Goal: Task Accomplishment & Management: Complete application form

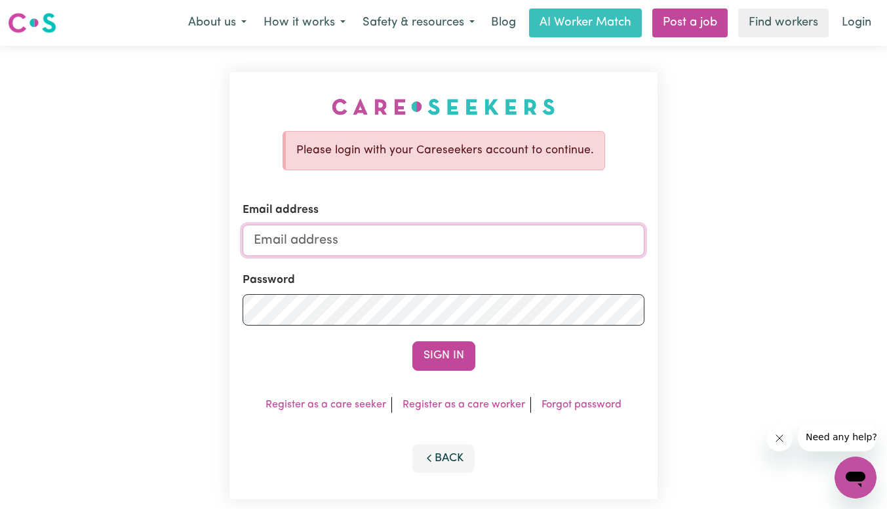
click at [296, 241] on input "Email address" at bounding box center [444, 240] width 402 height 31
type input "[EMAIL_ADDRESS][DOMAIN_NAME]"
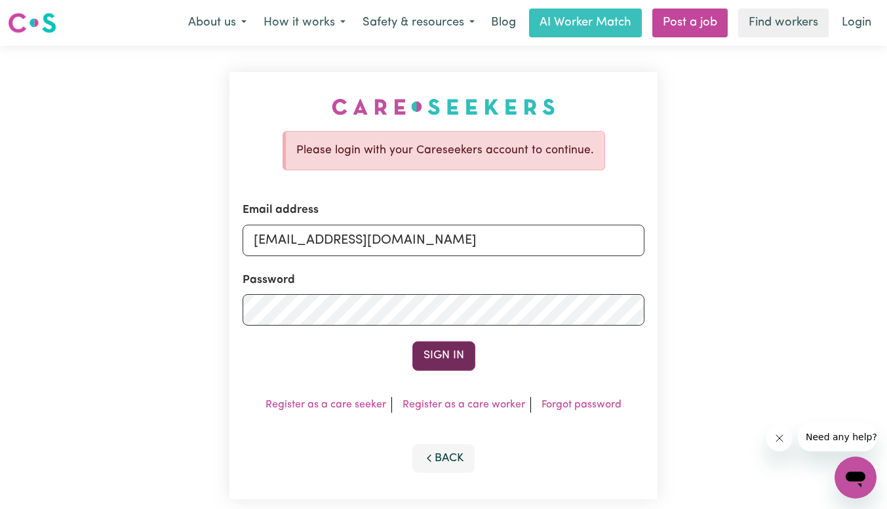
click at [441, 361] on button "Sign In" at bounding box center [443, 356] width 63 height 29
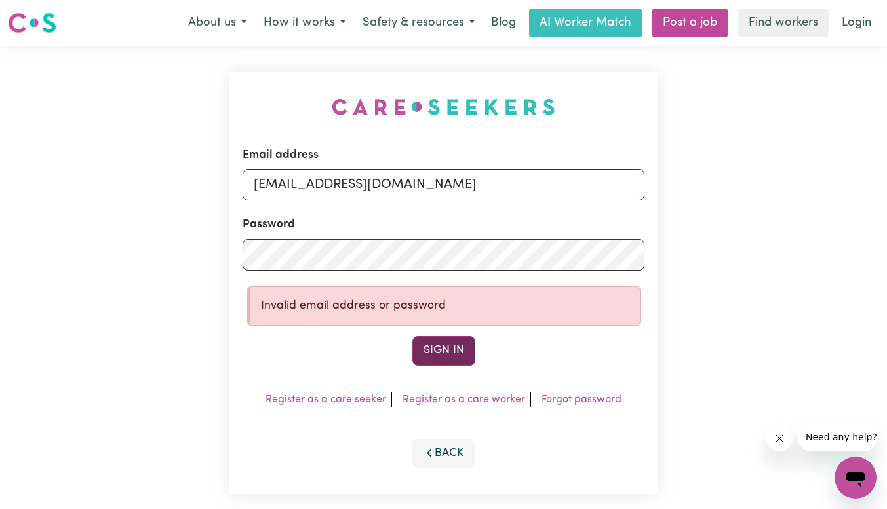
click at [444, 343] on button "Sign In" at bounding box center [443, 350] width 63 height 29
click at [238, 249] on div "Email address [EMAIL_ADDRESS][DOMAIN_NAME] Password Invalid email address or pa…" at bounding box center [443, 283] width 428 height 422
click at [93, 232] on div "Email address [EMAIL_ADDRESS][DOMAIN_NAME] Password Invalid email address or pa…" at bounding box center [443, 283] width 887 height 475
click at [441, 355] on button "Sign In" at bounding box center [443, 350] width 63 height 29
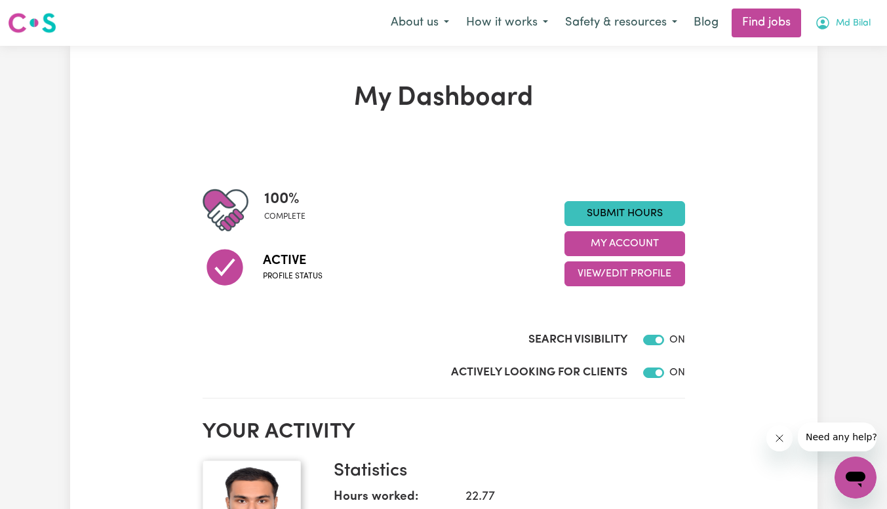
click at [816, 26] on icon "My Account" at bounding box center [822, 22] width 13 height 13
click at [814, 66] on link "My Dashboard" at bounding box center [827, 75] width 104 height 25
click at [841, 25] on span "Md Bilal" at bounding box center [853, 23] width 35 height 14
click at [852, 15] on button "Md Bilal" at bounding box center [842, 23] width 73 height 28
click at [33, 24] on img at bounding box center [32, 23] width 49 height 24
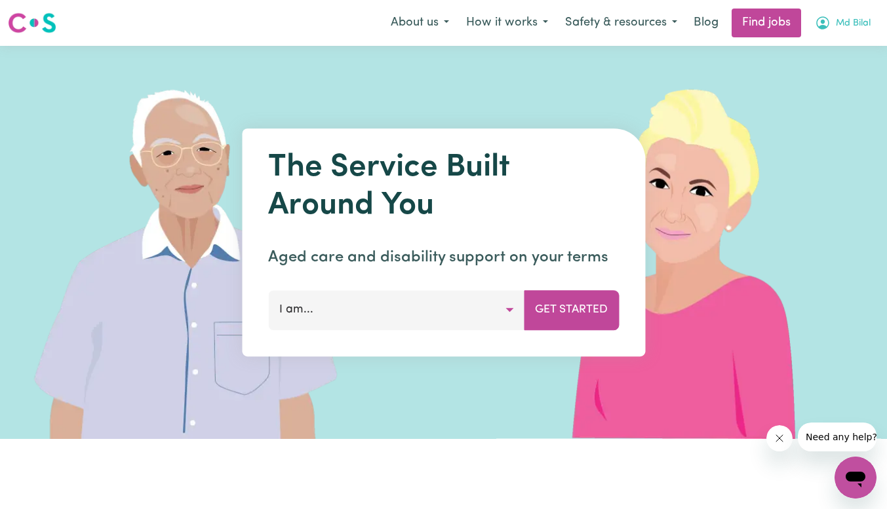
click at [829, 24] on icon "My Account" at bounding box center [823, 23] width 16 height 16
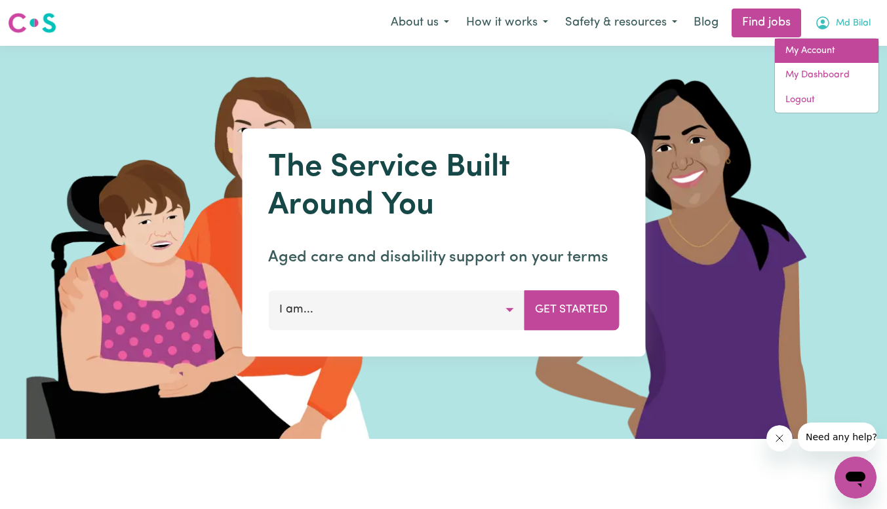
click at [818, 51] on link "My Account" at bounding box center [827, 51] width 104 height 25
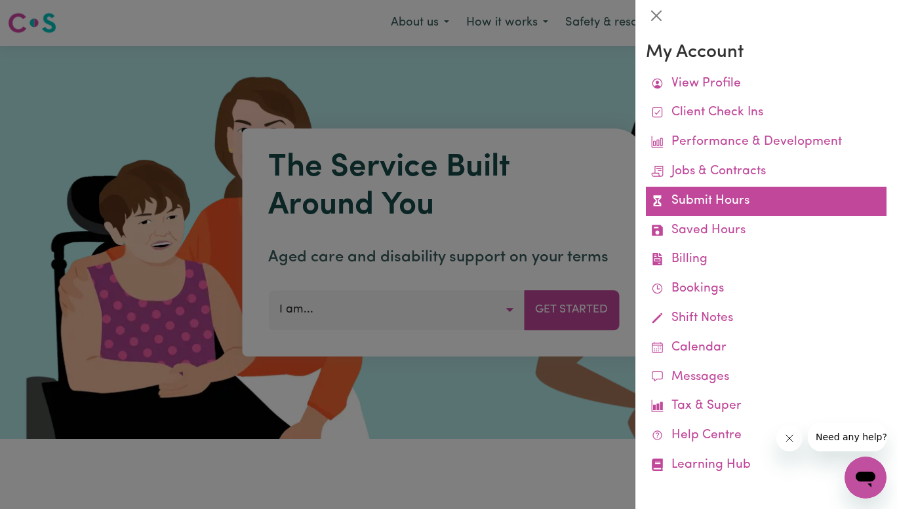
click at [682, 199] on link "Submit Hours" at bounding box center [766, 202] width 241 height 30
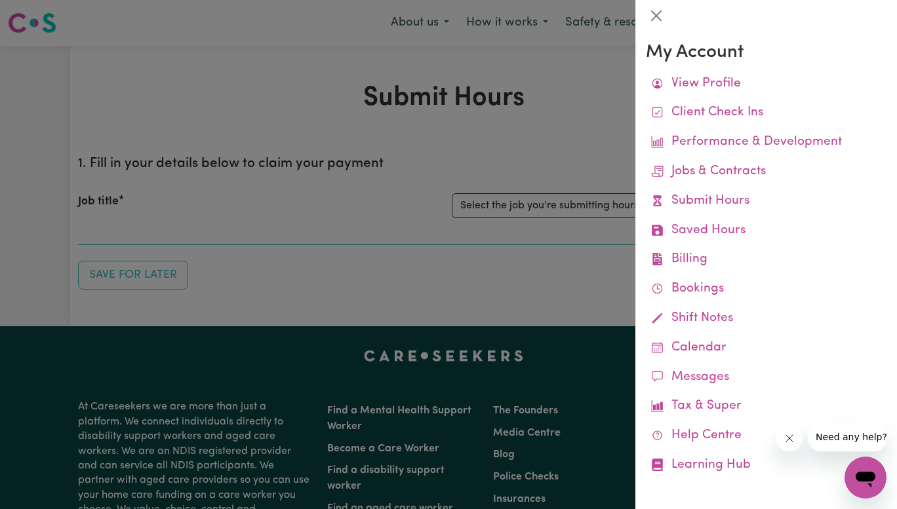
click at [507, 198] on div at bounding box center [448, 254] width 897 height 509
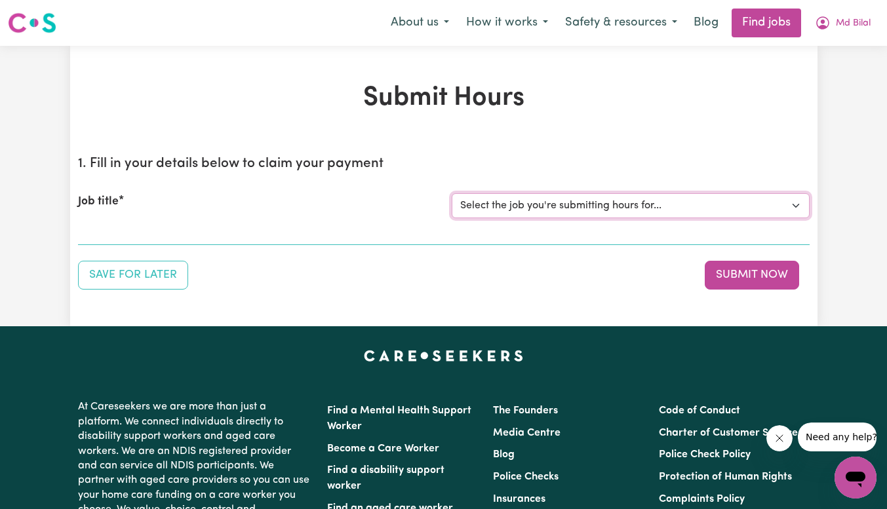
click at [636, 204] on select "Select the job you're submitting hours for... [[PERSON_NAME] Hands Of Care] Sup…" at bounding box center [631, 205] width 358 height 25
select select "15206"
click at [452, 193] on select "Select the job you're submitting hours for... [[PERSON_NAME] Hands Of Care] Sup…" at bounding box center [631, 205] width 358 height 25
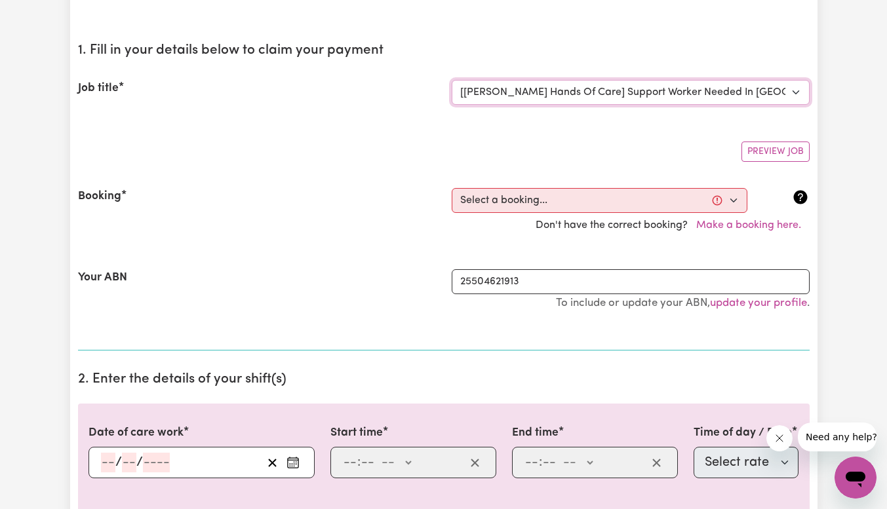
scroll to position [114, 0]
click at [555, 193] on select "Select a booking... [DATE] 10:00am to 2:00pm (ONE-OFF)" at bounding box center [600, 200] width 296 height 25
click at [519, 250] on div "Booking Select a booking... [DATE] 10:00am to 2:00pm (ONE-OFF) Don't have the c…" at bounding box center [444, 212] width 732 height 81
click at [519, 186] on div "Booking Select a booking... [DATE] 10:00am to 2:00pm (ONE-OFF) Don't have the c…" at bounding box center [444, 212] width 732 height 81
click at [515, 190] on select "Select a booking... [DATE] 10:00am to 2:00pm (ONE-OFF)" at bounding box center [600, 200] width 296 height 25
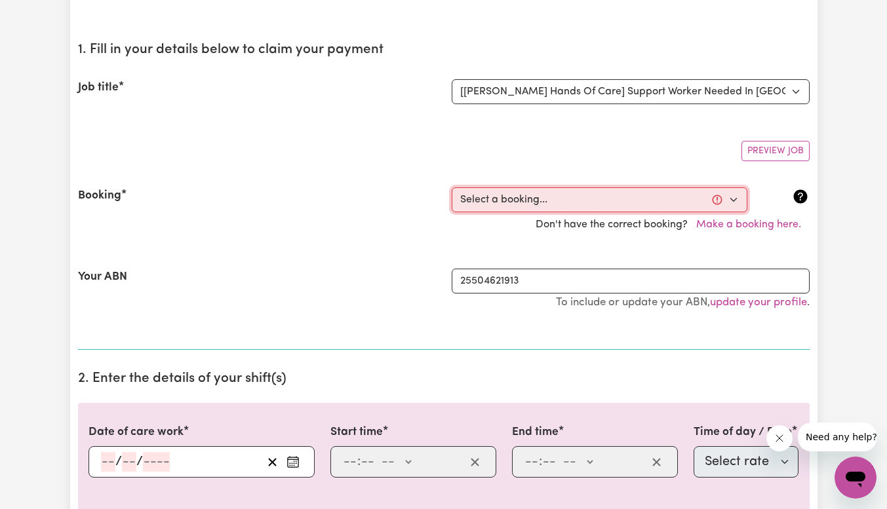
select select "369258"
click at [452, 188] on select "Select a booking... [DATE] 10:00am to 2:00pm (ONE-OFF)" at bounding box center [600, 200] width 296 height 25
type input "[DATE]"
type input "9"
type input "10"
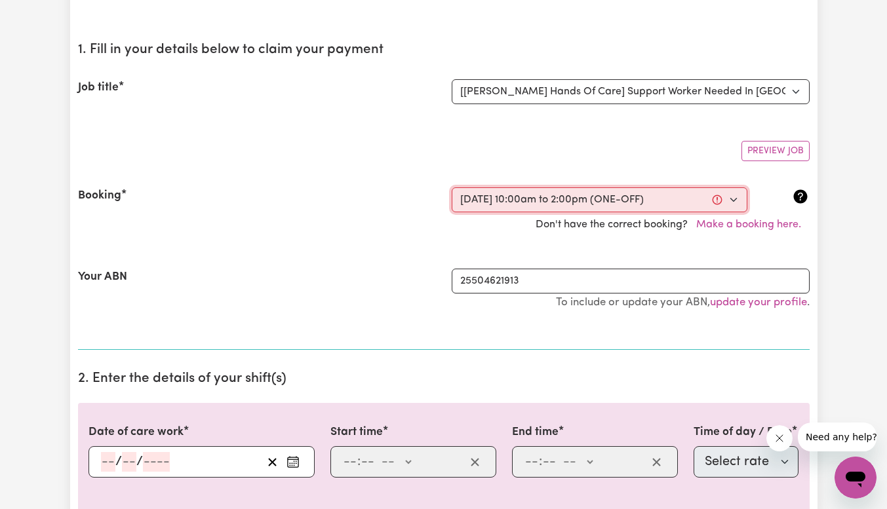
type input "2025"
type input "10:00"
type input "10"
type input "0"
select select "am"
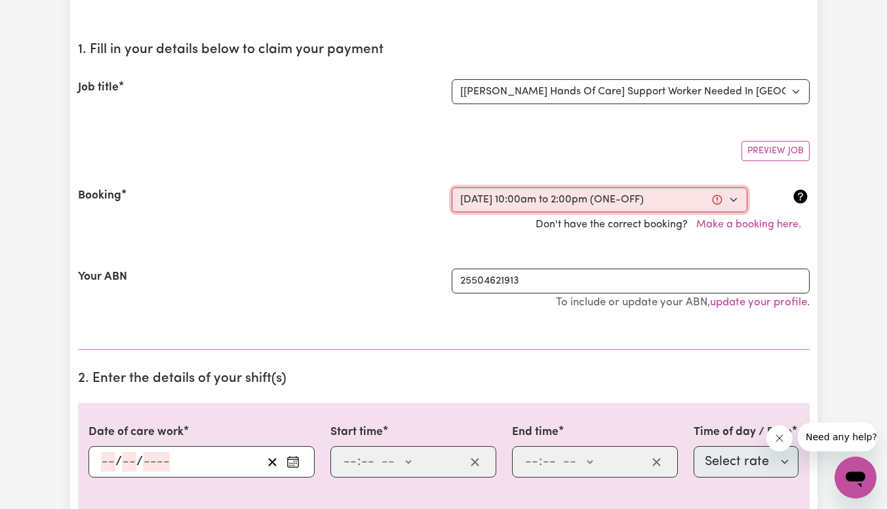
type input "14:00"
type input "2"
type input "0"
select select "pm"
select select "27"
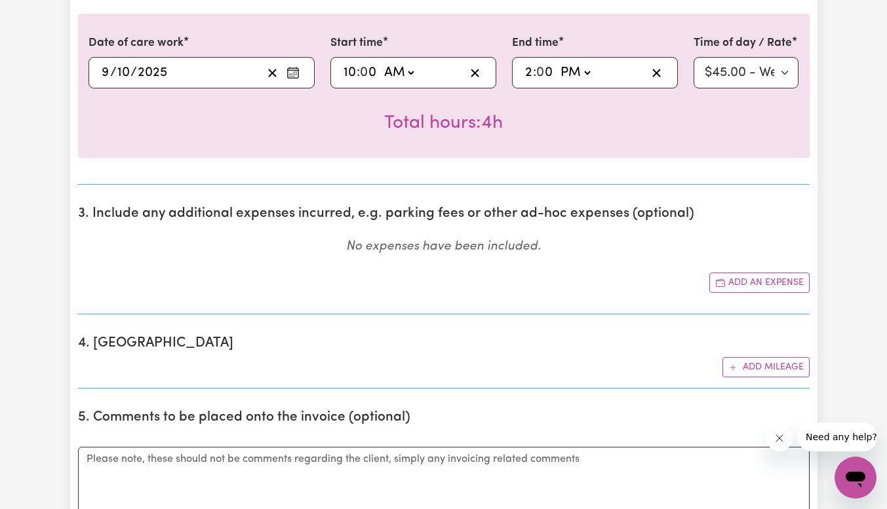
scroll to position [581, 0]
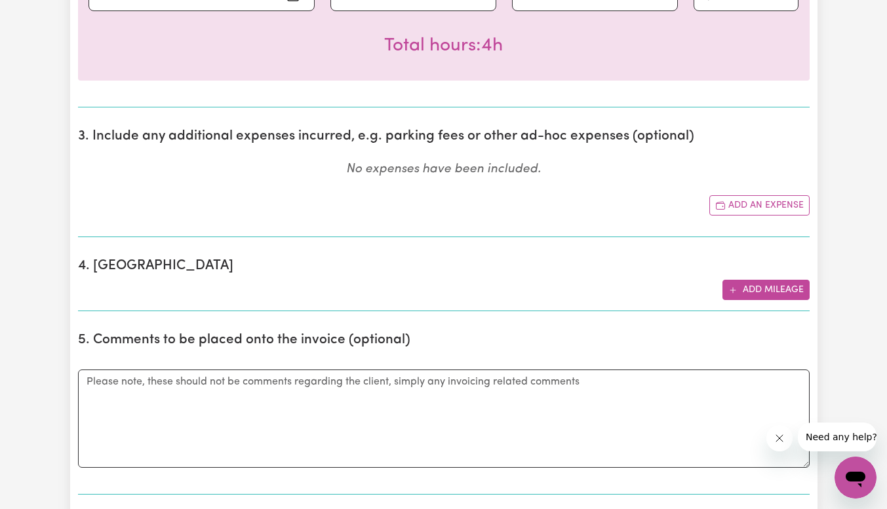
click at [747, 292] on button "Add mileage" at bounding box center [766, 290] width 87 height 20
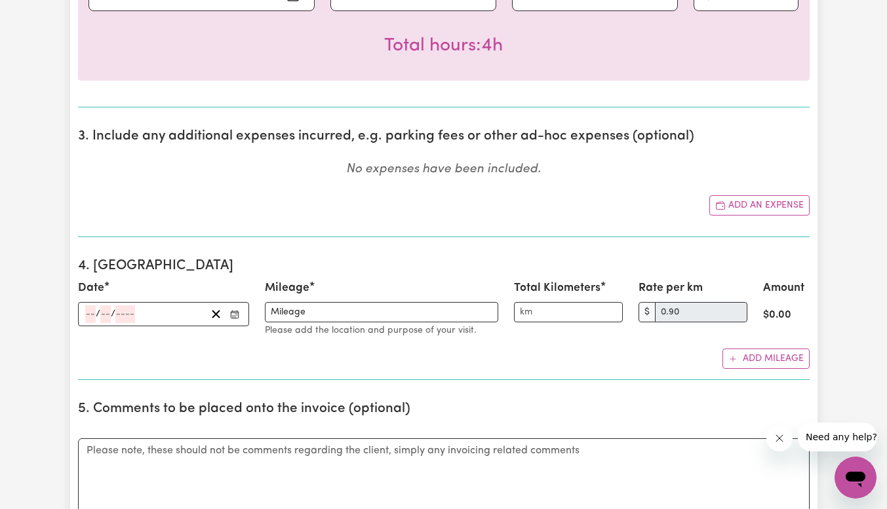
click at [233, 315] on circle "Enter the date" at bounding box center [233, 315] width 1 height 1
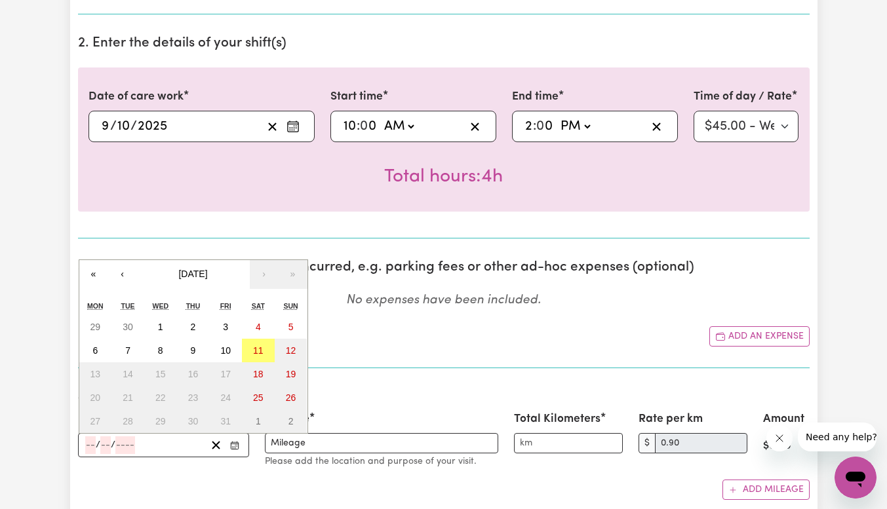
scroll to position [449, 0]
click at [196, 357] on button "9" at bounding box center [193, 352] width 33 height 24
type input "[DATE]"
type input "9"
type input "10"
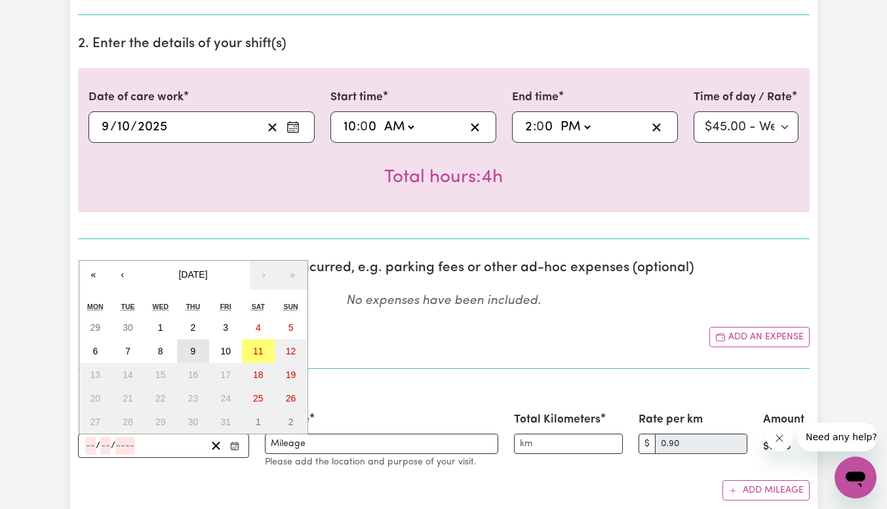
type input "2025"
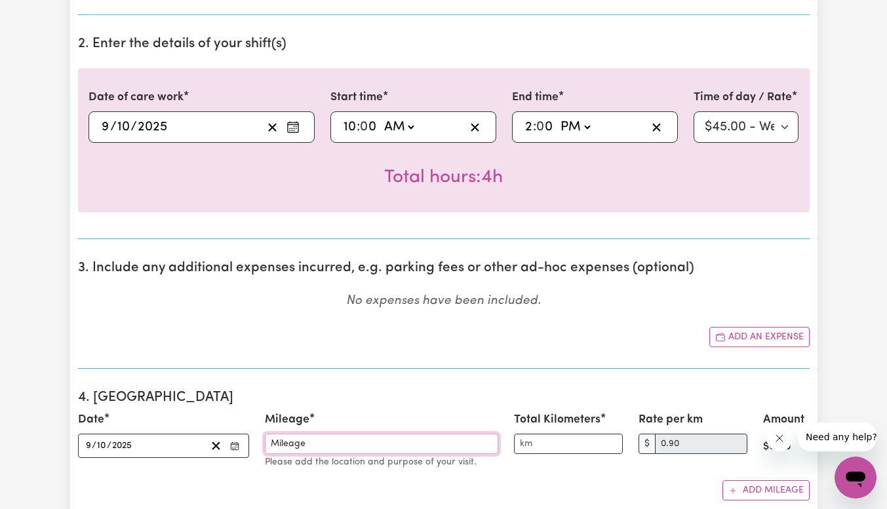
click at [370, 452] on input "Mileage" at bounding box center [381, 444] width 233 height 20
click at [555, 450] on input "Total Kilometers" at bounding box center [568, 444] width 109 height 20
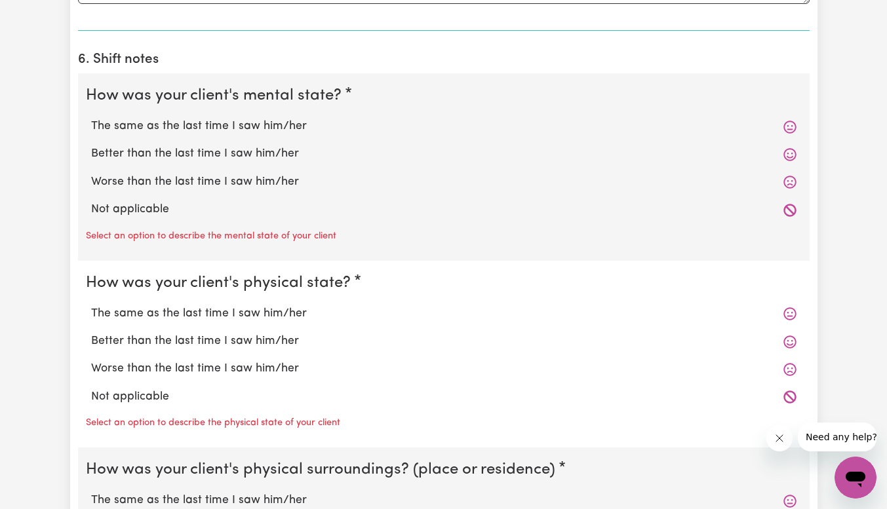
scroll to position [1119, 0]
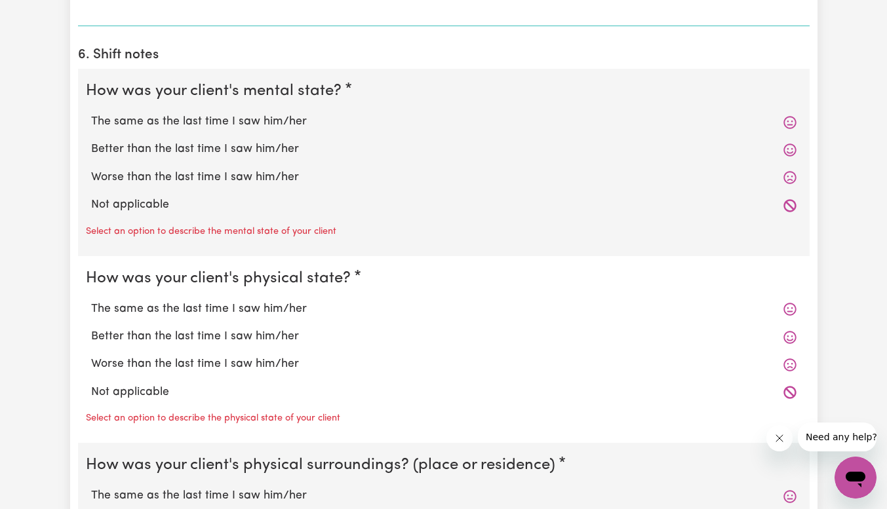
type input "2.3"
click at [782, 202] on label "Not applicable" at bounding box center [443, 205] width 705 height 17
click at [91, 197] on input "Not applicable" at bounding box center [90, 196] width 1 height 1
radio input "true"
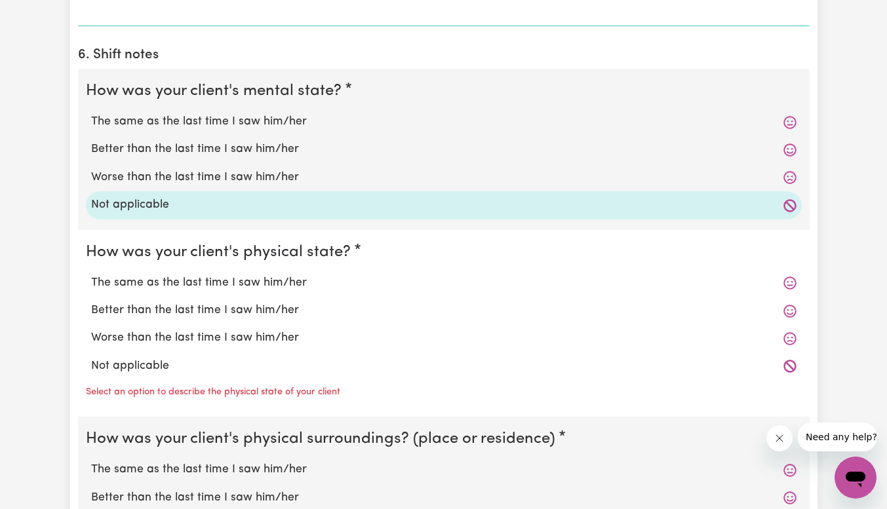
click at [791, 363] on icon at bounding box center [790, 367] width 12 height 12
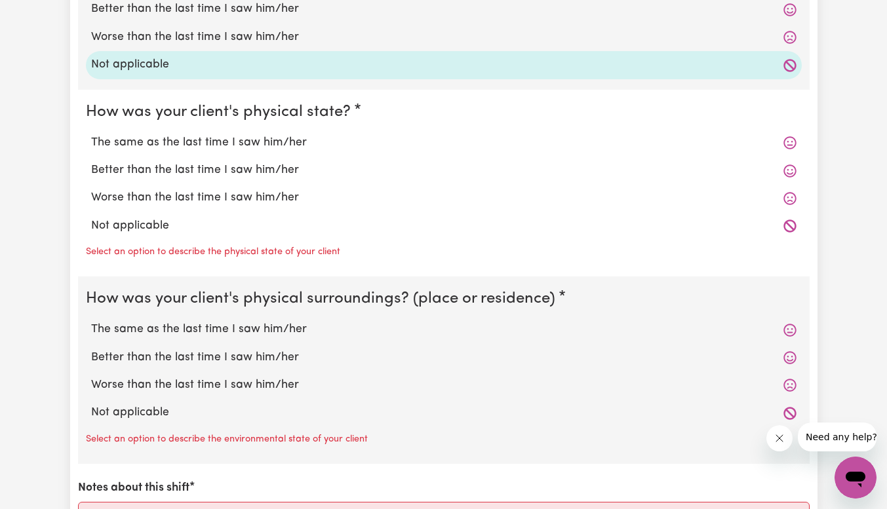
scroll to position [1260, 0]
click at [787, 225] on icon at bounding box center [790, 226] width 12 height 12
click at [783, 411] on label "Not applicable" at bounding box center [443, 412] width 705 height 17
click at [91, 404] on input "Not applicable" at bounding box center [90, 403] width 1 height 1
radio input "true"
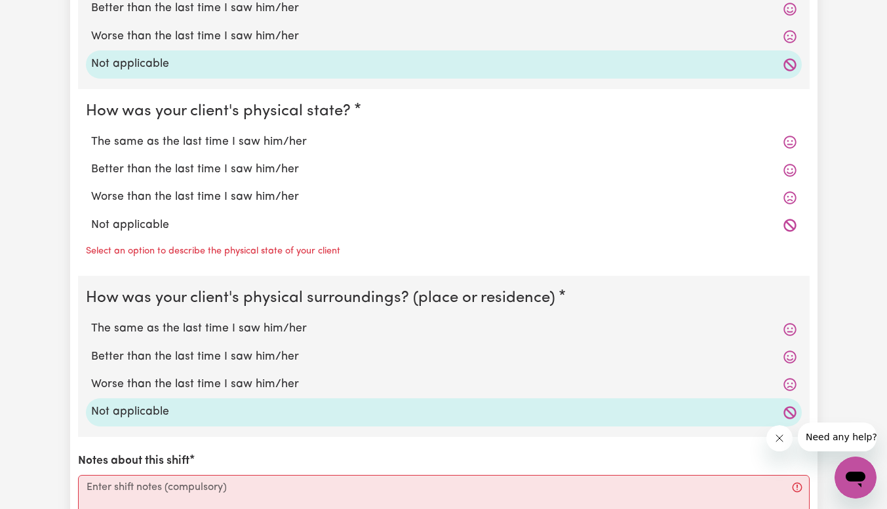
scroll to position [1347, 0]
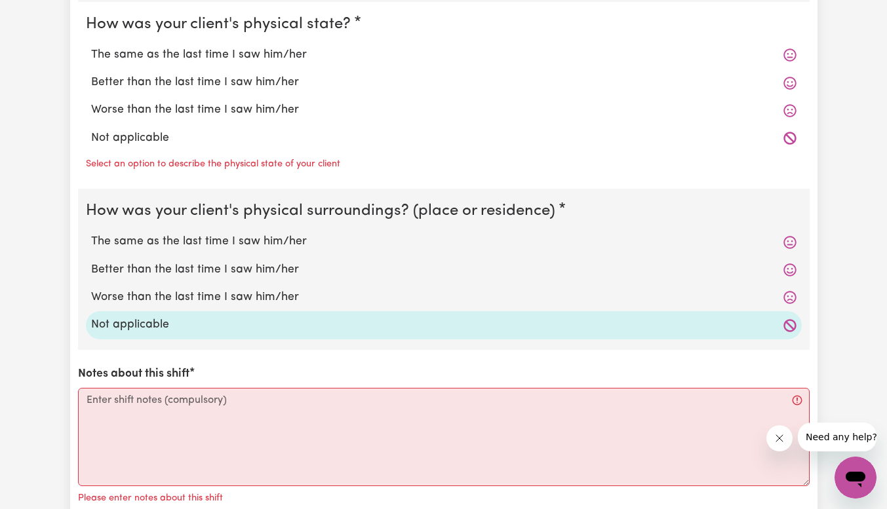
click at [785, 140] on icon at bounding box center [790, 138] width 13 height 13
click at [785, 138] on icon at bounding box center [790, 138] width 13 height 13
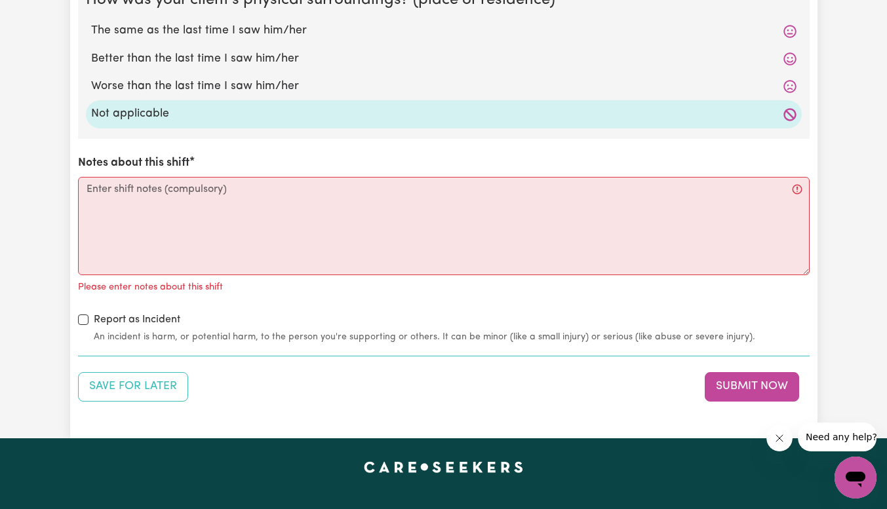
scroll to position [1567, 0]
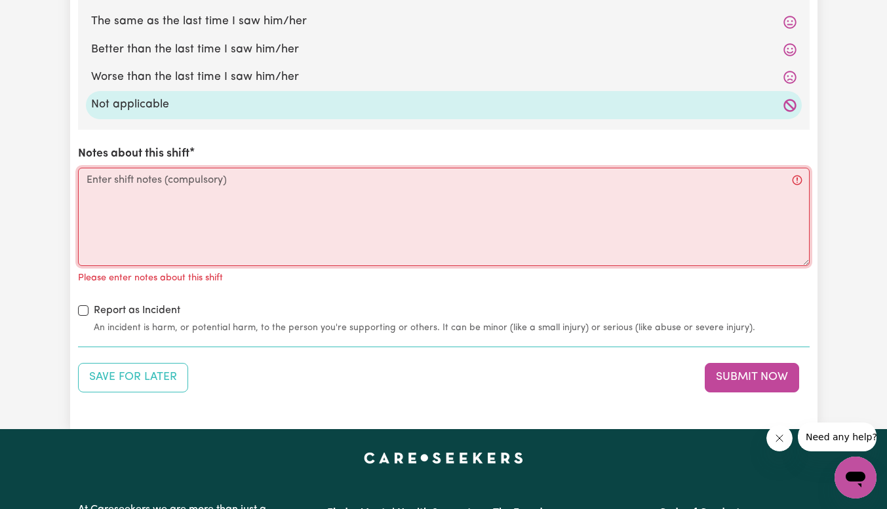
click at [340, 247] on textarea "Notes about this shift" at bounding box center [444, 217] width 732 height 98
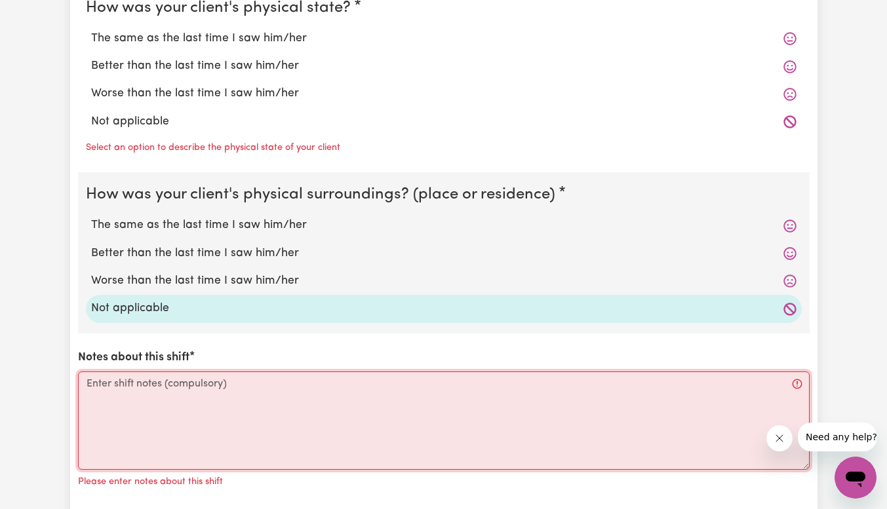
scroll to position [1362, 0]
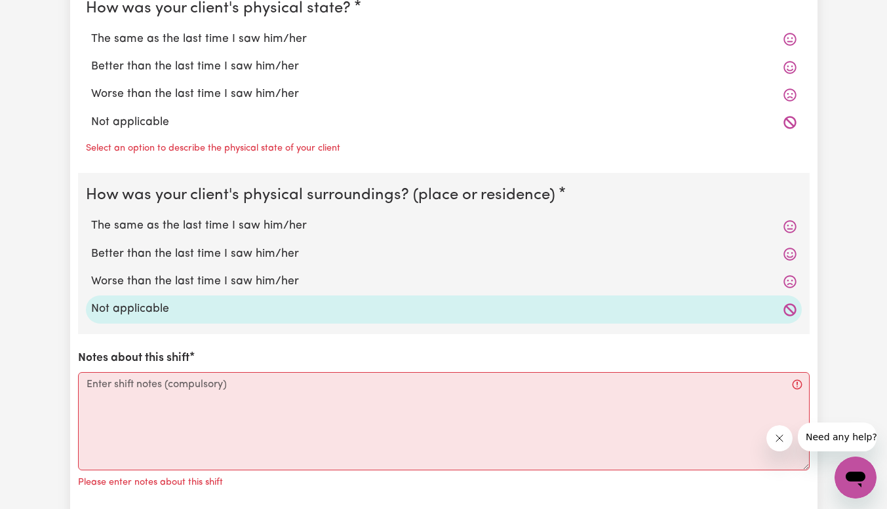
click at [790, 121] on icon at bounding box center [790, 122] width 13 height 13
click at [129, 123] on label "Not applicable" at bounding box center [443, 122] width 705 height 17
click at [91, 114] on input "Not applicable" at bounding box center [90, 113] width 1 height 1
radio input "true"
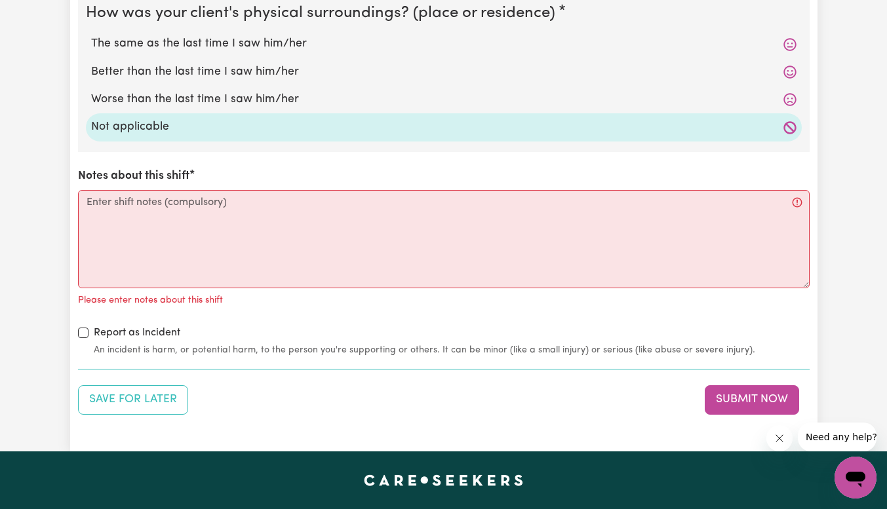
scroll to position [1519, 0]
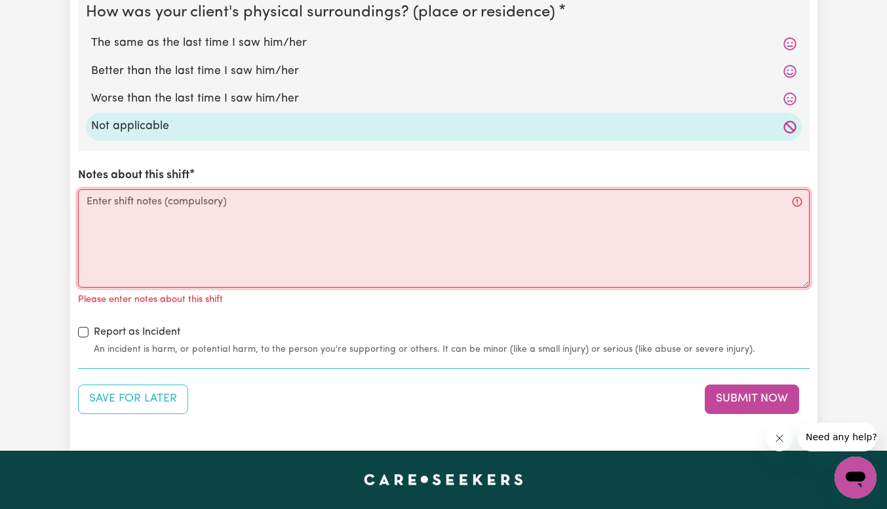
click at [157, 271] on textarea "Notes about this shift" at bounding box center [444, 238] width 732 height 98
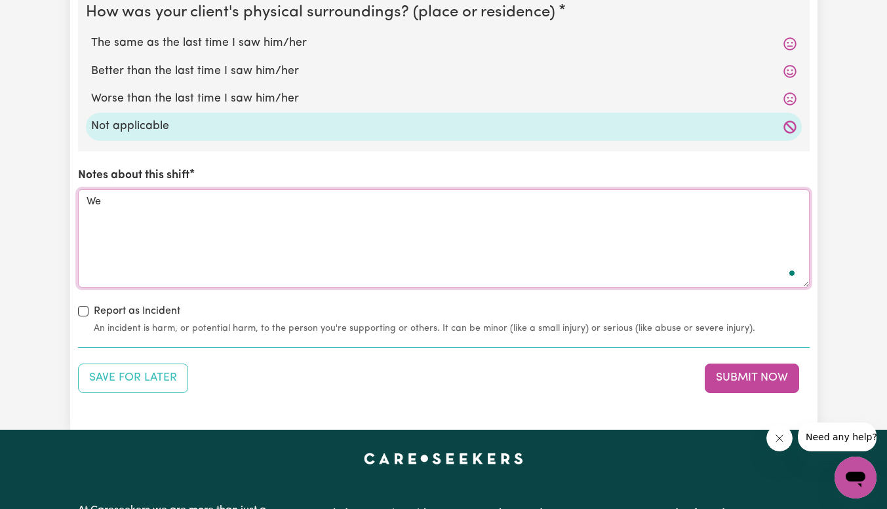
type textarea "W"
click at [283, 228] on textarea "Arrived on time, greeted the client, then we went to coles" at bounding box center [444, 238] width 732 height 98
paste textarea "The worker arrived on time and greeted the client warmly. The client got ready,…"
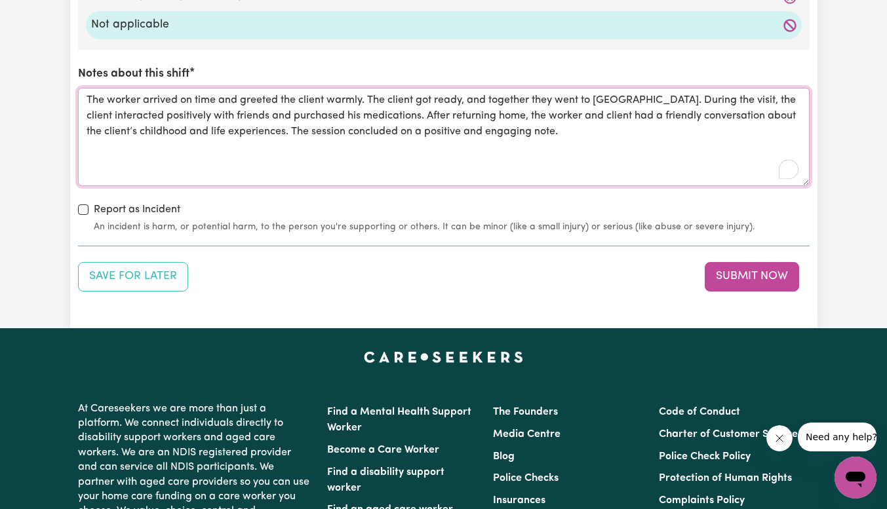
scroll to position [1637, 0]
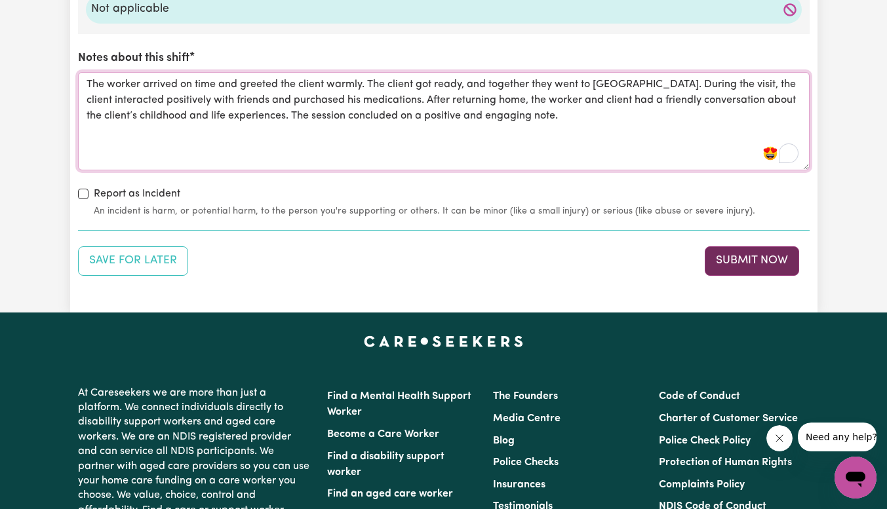
type textarea "The worker arrived on time and greeted the client warmly. The client got ready,…"
click at [741, 261] on button "Submit Now" at bounding box center [752, 261] width 94 height 29
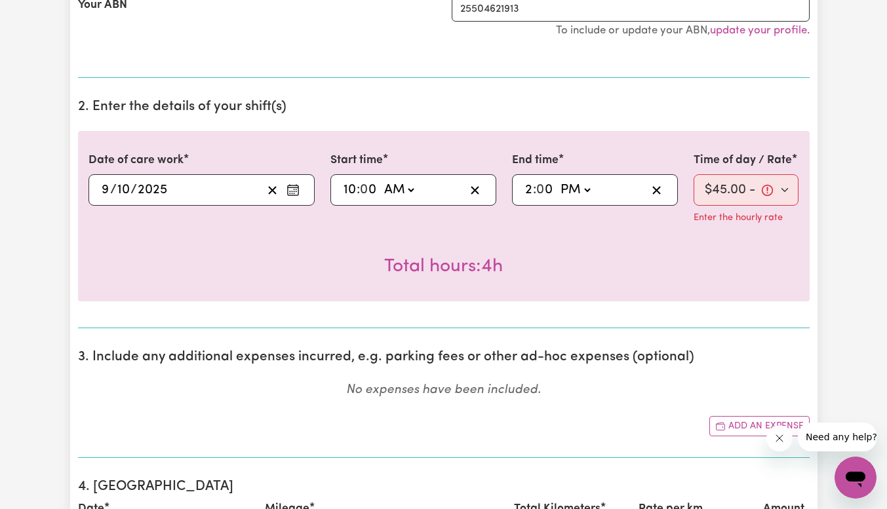
scroll to position [384, 0]
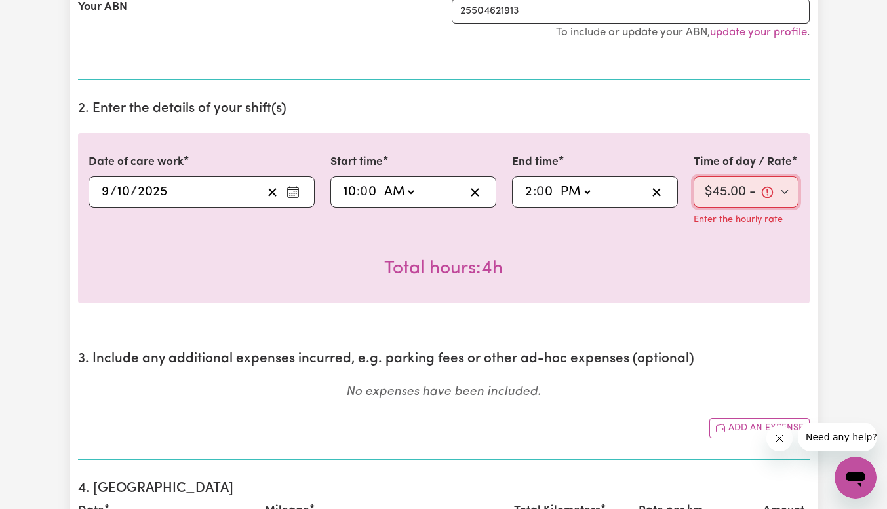
click at [789, 193] on select "Select rate $45.00 - Weekday Daytime - Assistance to access community, social a…" at bounding box center [747, 191] width 106 height 31
click at [694, 176] on select "Select rate $45.00 - Weekday Daytime - Assistance to access community, social a…" at bounding box center [747, 191] width 106 height 31
click at [738, 197] on select "Select rate $45.00 - Weekday Daytime - Assistance to access community, social a…" at bounding box center [747, 191] width 106 height 31
click at [694, 176] on select "Select rate $45.00 - Weekday Daytime - Assistance to access community, social a…" at bounding box center [747, 191] width 106 height 31
select select "27"
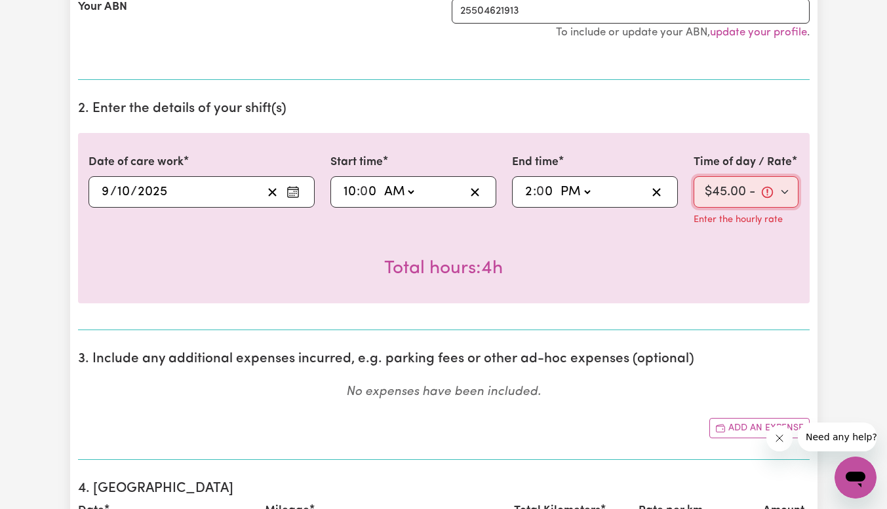
click at [780, 190] on select "Select rate $45.00 - Weekday Daytime - Assistance to access community, social a…" at bounding box center [747, 191] width 106 height 31
click at [694, 176] on select "Select rate $45.00 - Weekday Daytime - Assistance to access community, social a…" at bounding box center [747, 191] width 106 height 31
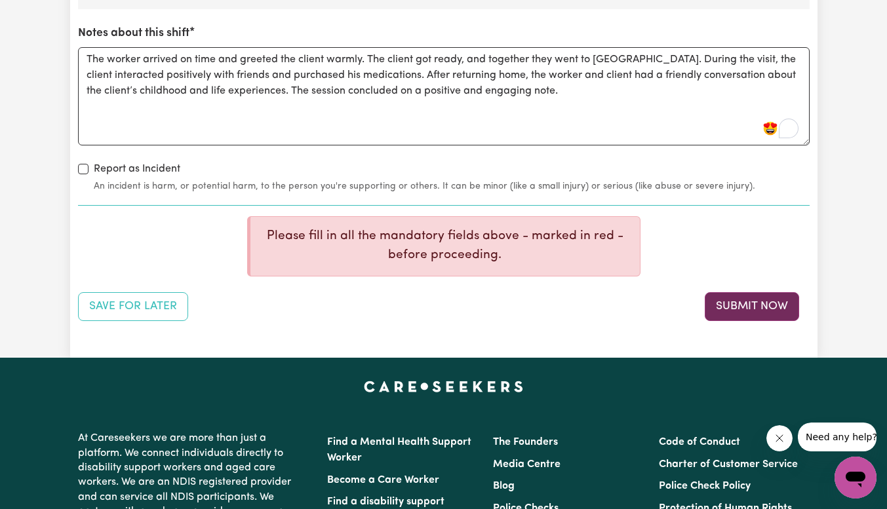
click at [719, 316] on button "Submit Now" at bounding box center [752, 306] width 94 height 29
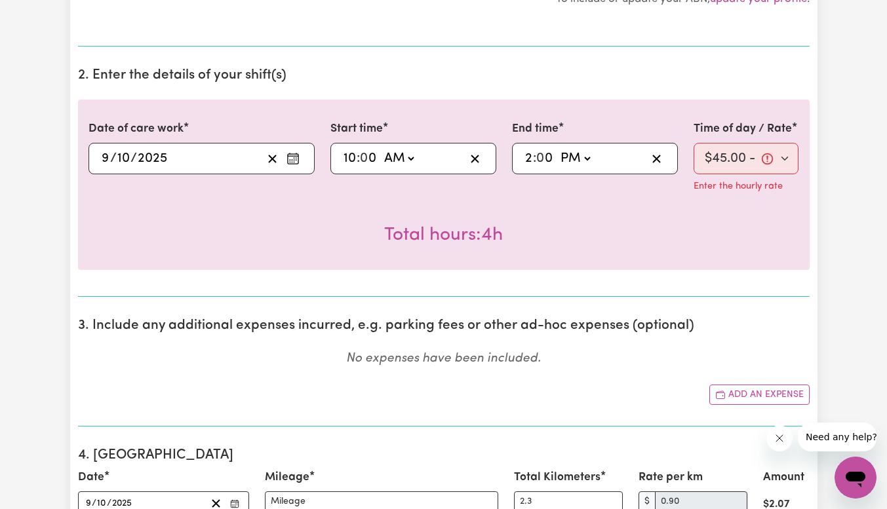
scroll to position [417, 0]
click at [611, 165] on div "14:00 2 : 0 0 AM PM" at bounding box center [584, 159] width 123 height 20
click at [590, 159] on select "AM PM" at bounding box center [574, 159] width 35 height 20
click at [557, 149] on select "AM PM" at bounding box center [574, 159] width 35 height 20
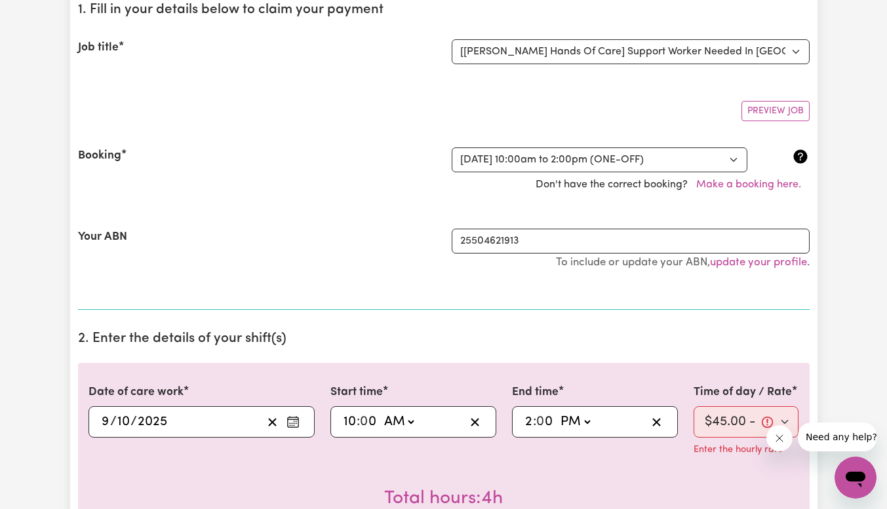
scroll to position [0, 0]
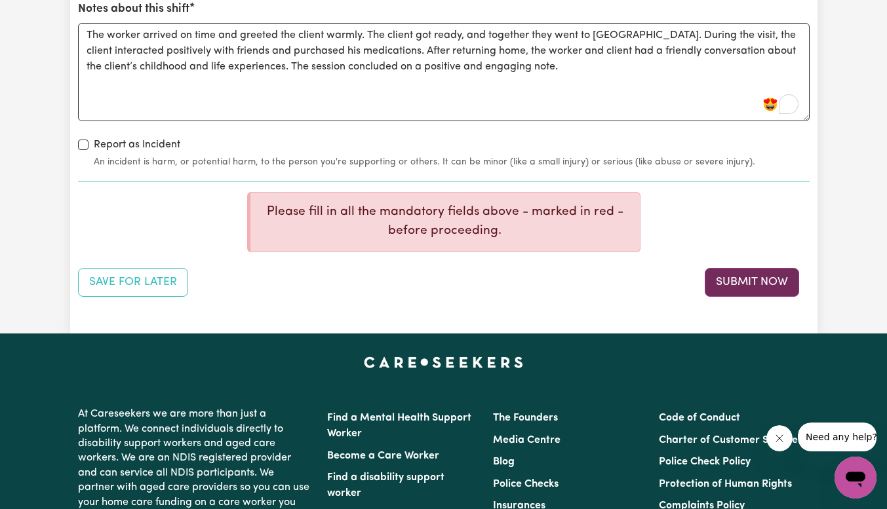
click at [723, 268] on button "Submit Now" at bounding box center [752, 282] width 94 height 29
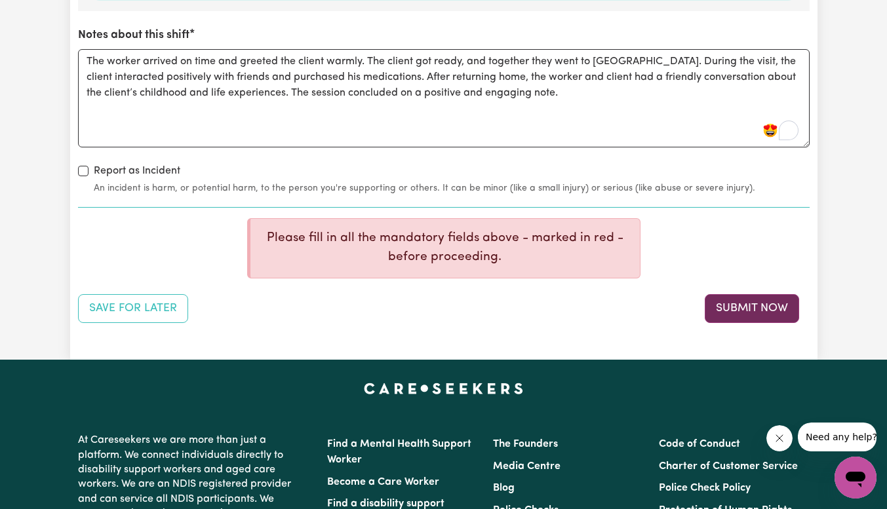
scroll to position [1712, 0]
